Goal: Find specific page/section: Find specific page/section

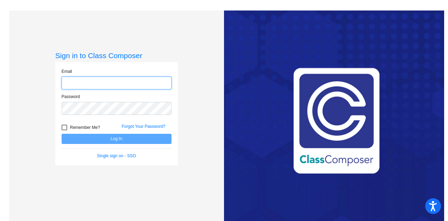
type input "[PERSON_NAME][EMAIL_ADDRESS][PERSON_NAME][DOMAIN_NAME]"
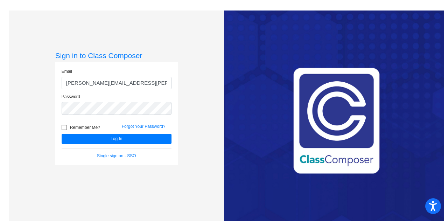
click at [29, 79] on div "Sign in to Class Composer Email [EMAIL_ADDRESS][PERSON_NAME][DOMAIN_NAME] Passw…" at bounding box center [116, 121] width 215 height 221
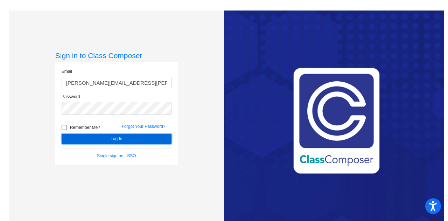
click at [103, 143] on button "Log In" at bounding box center [117, 139] width 110 height 10
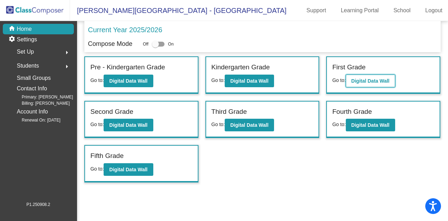
click at [350, 83] on button "Digital Data Wall" at bounding box center [370, 81] width 49 height 13
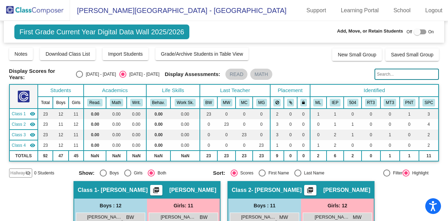
click at [386, 76] on input "text" at bounding box center [407, 74] width 64 height 11
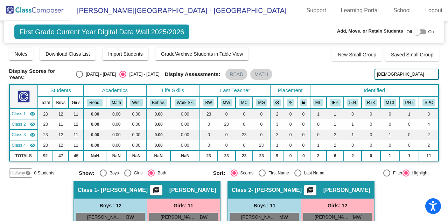
type input "[DEMOGRAPHIC_DATA]"
click at [408, 72] on input "[DEMOGRAPHIC_DATA]" at bounding box center [407, 74] width 64 height 11
